Goal: Find specific page/section: Find specific page/section

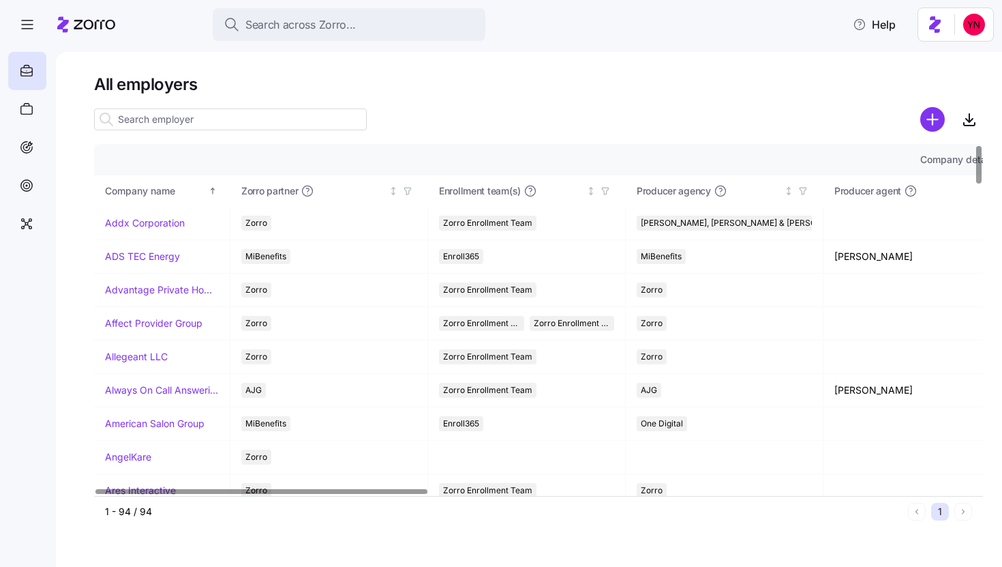
drag, startPoint x: 578, startPoint y: 153, endPoint x: 574, endPoint y: 134, distance: 19.5
click at [578, 149] on th "Company details" at bounding box center [960, 159] width 1732 height 31
